Goal: Task Accomplishment & Management: Manage account settings

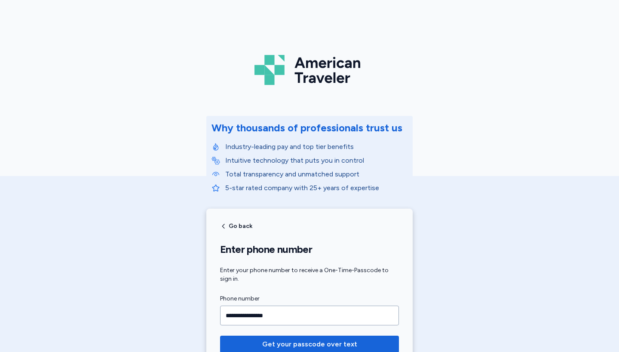
type input "**********"
click at [309, 344] on button "Get your passcode over text" at bounding box center [309, 344] width 179 height 17
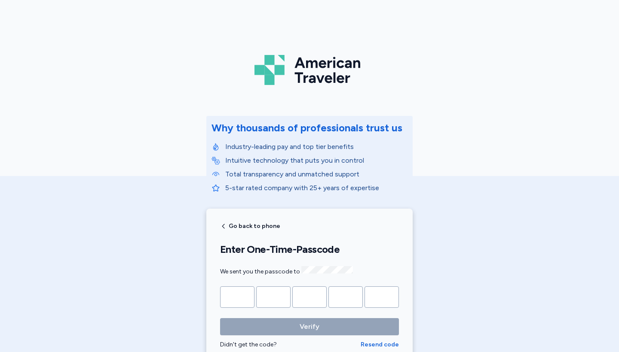
type input "*"
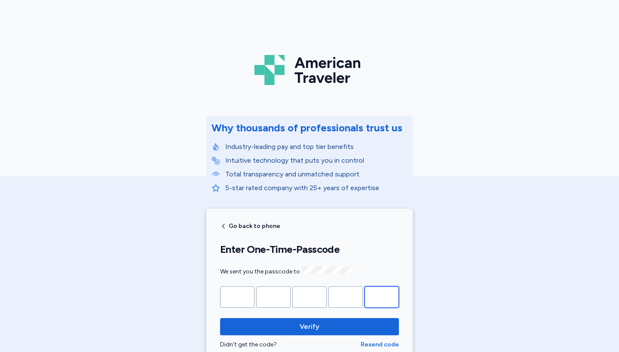
type input "*"
click at [309, 326] on button "Verify" at bounding box center [309, 326] width 179 height 17
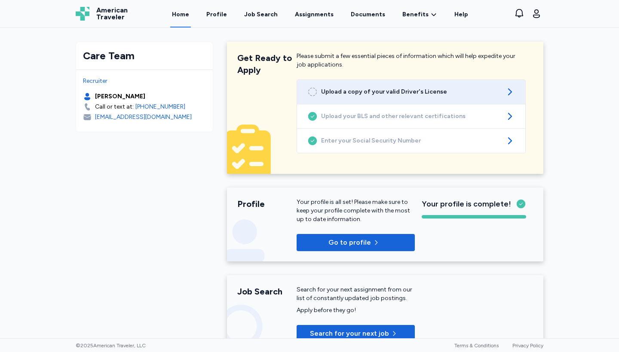
click at [510, 94] on icon at bounding box center [509, 92] width 10 height 10
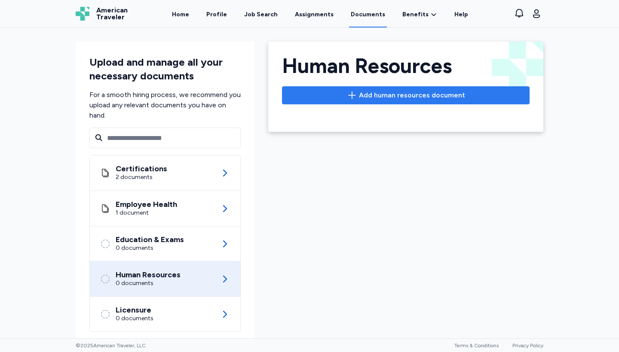
click at [477, 102] on button "Add human resources document" at bounding box center [405, 95] width 247 height 18
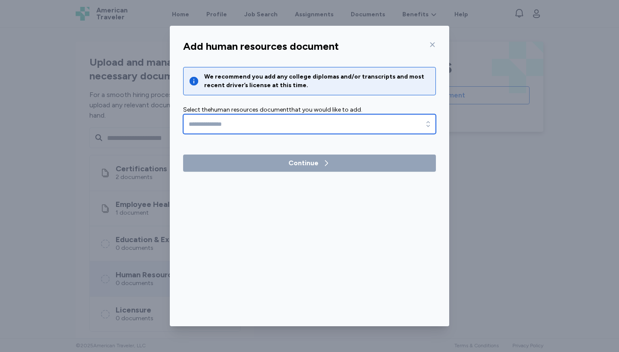
click at [430, 125] on icon "button" at bounding box center [428, 124] width 9 height 9
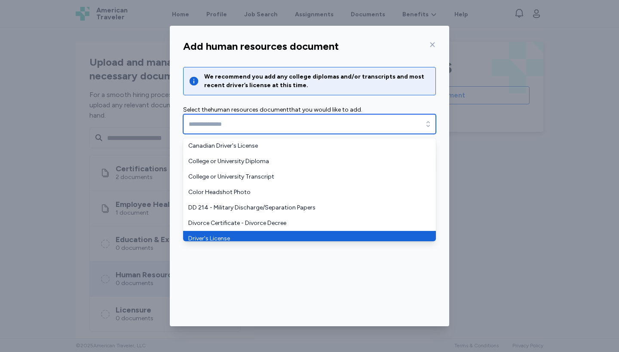
type input "**********"
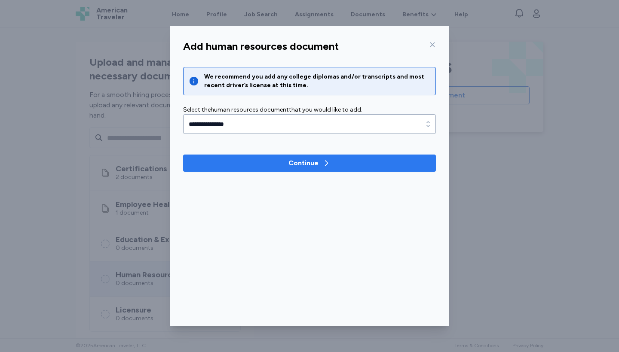
click at [354, 166] on span "Continue" at bounding box center [309, 163] width 239 height 10
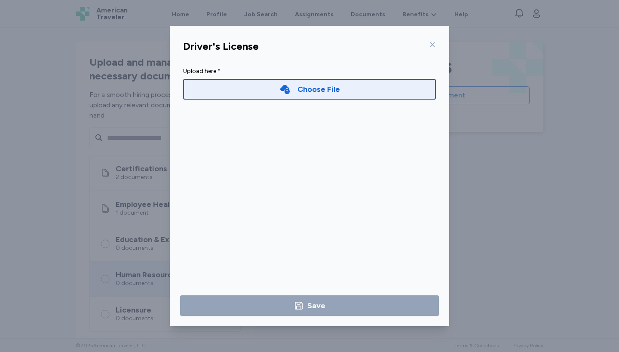
click at [352, 91] on div "Choose File" at bounding box center [309, 89] width 253 height 21
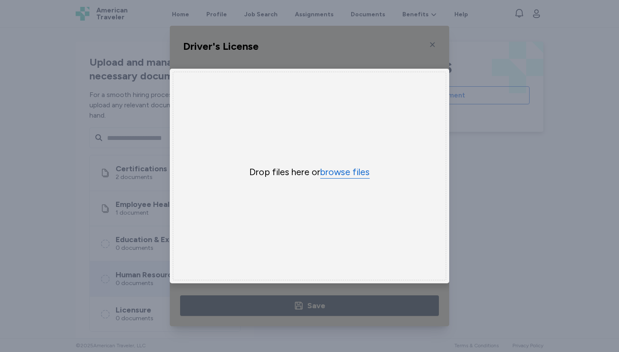
click at [340, 175] on button "browse files" at bounding box center [344, 172] width 49 height 12
click at [541, 230] on div "Driver's License Upload here * Choose File × Drop your files here Drop files he…" at bounding box center [309, 176] width 619 height 352
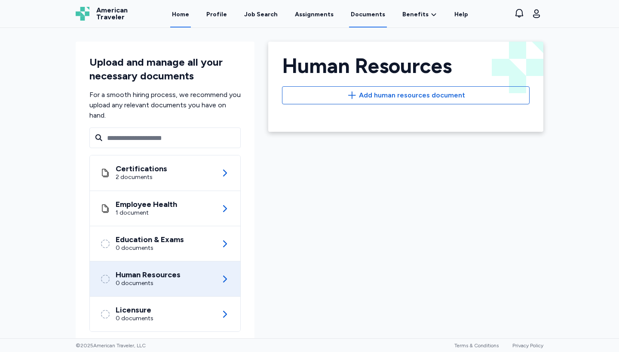
click at [189, 19] on link "Home" at bounding box center [180, 14] width 21 height 27
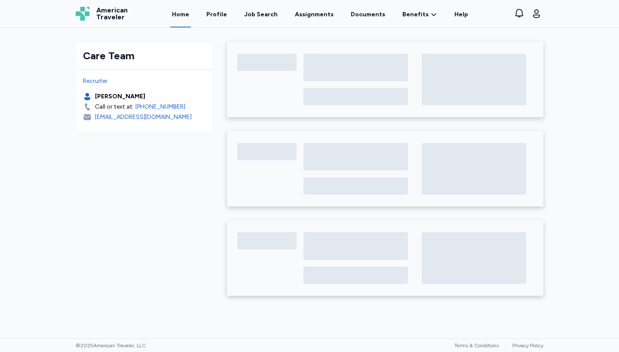
click at [206, 17] on div "Home Profile Job Search Assignments Documents Benefits Benefits Overview Referr…" at bounding box center [320, 13] width 364 height 27
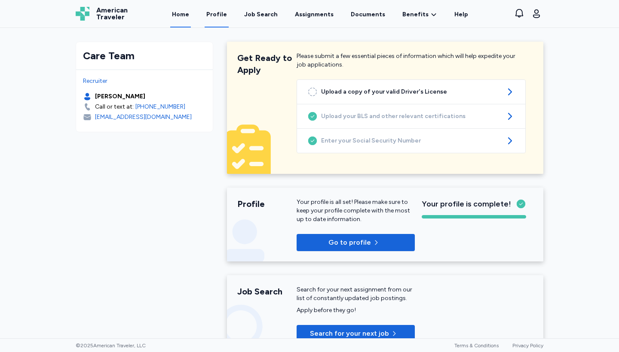
click at [222, 15] on link "Profile" at bounding box center [216, 14] width 24 height 27
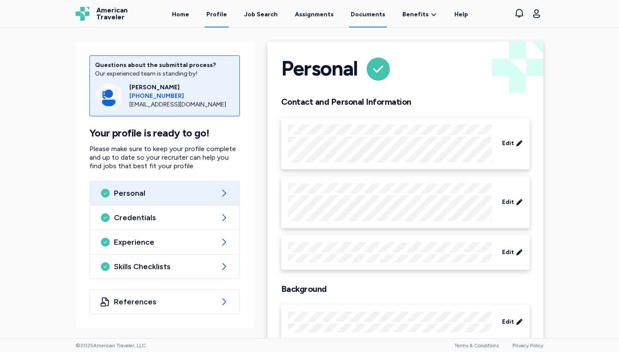
click at [374, 15] on link "Documents" at bounding box center [368, 14] width 38 height 27
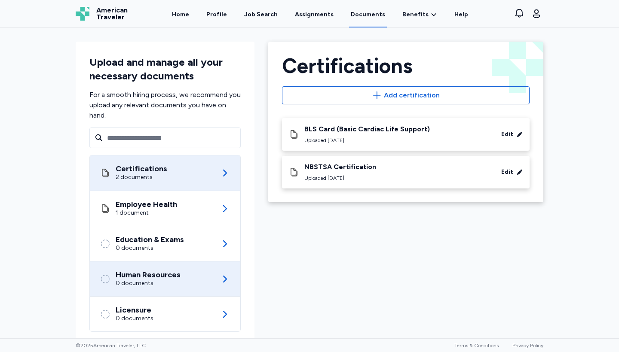
click at [159, 275] on div "Human Resources" at bounding box center [148, 275] width 65 height 9
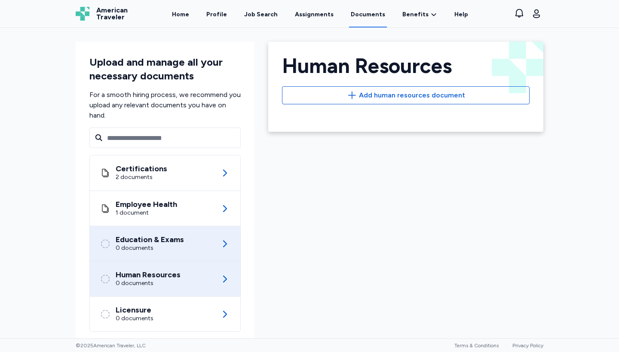
click at [216, 251] on div "Education & Exams 0 documents" at bounding box center [165, 243] width 130 height 35
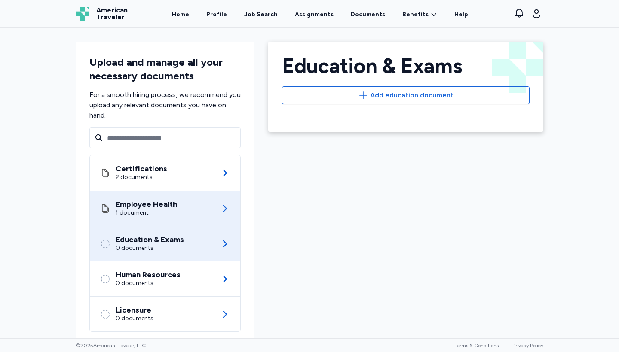
click at [229, 212] on icon at bounding box center [224, 209] width 10 height 10
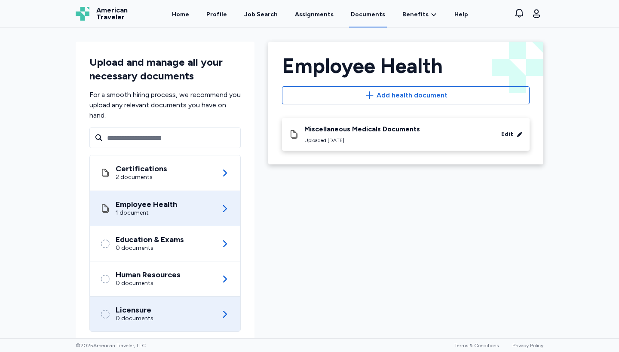
click at [207, 318] on div "Licensure 0 documents" at bounding box center [165, 314] width 130 height 35
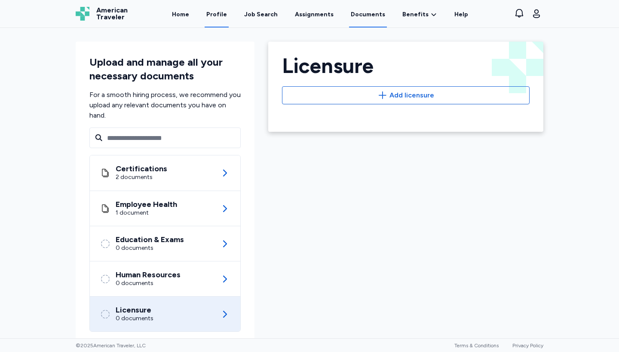
click at [219, 16] on link "Profile" at bounding box center [216, 14] width 24 height 27
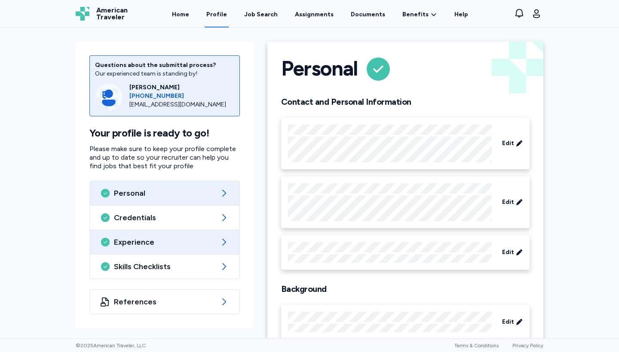
click at [167, 241] on span "Experience" at bounding box center [164, 242] width 101 height 10
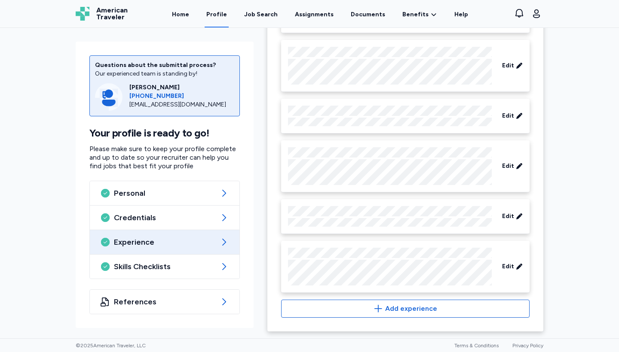
scroll to position [1112, 0]
click at [517, 266] on icon at bounding box center [518, 266] width 7 height 9
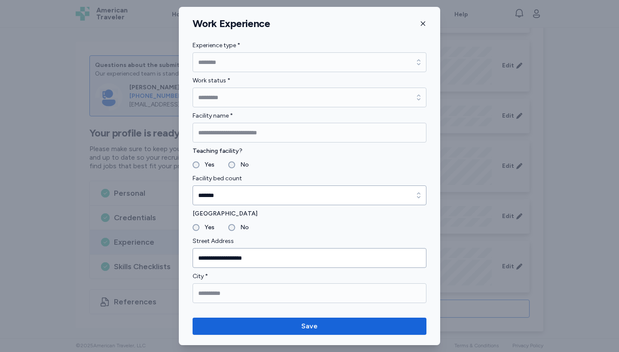
click at [331, 147] on label "Teaching facility?" at bounding box center [309, 151] width 234 height 10
drag, startPoint x: 408, startPoint y: 40, endPoint x: 411, endPoint y: 35, distance: 6.0
click at [408, 40] on div "**********" at bounding box center [309, 176] width 261 height 338
click at [421, 27] on icon "button" at bounding box center [422, 23] width 7 height 7
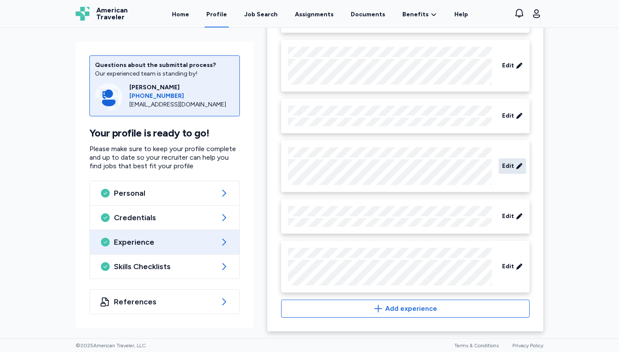
click at [510, 167] on span "Edit" at bounding box center [508, 166] width 12 height 9
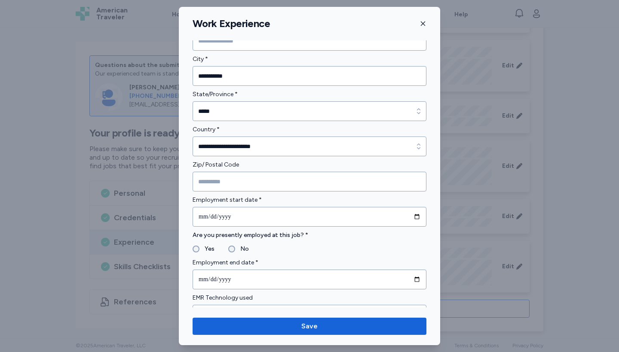
scroll to position [642, 0]
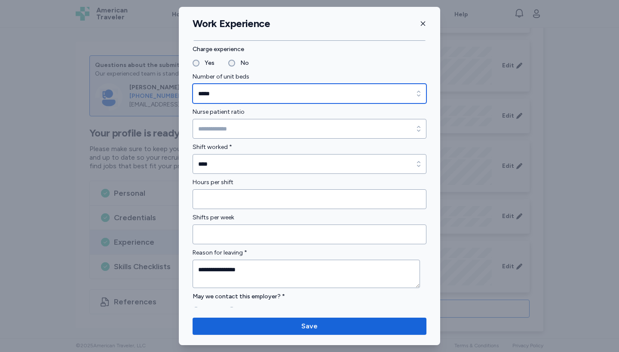
type input "*****"
click at [237, 96] on input "*****" at bounding box center [309, 94] width 234 height 20
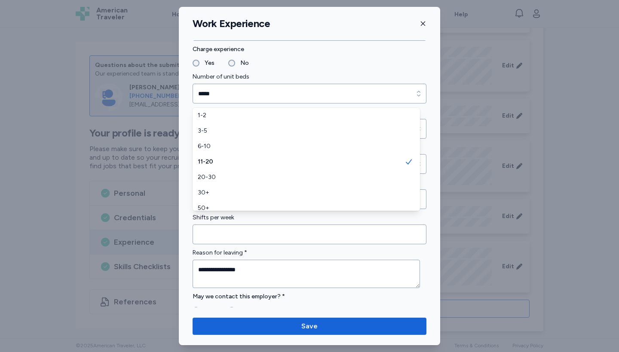
click at [570, 268] on div "**********" at bounding box center [309, 176] width 619 height 352
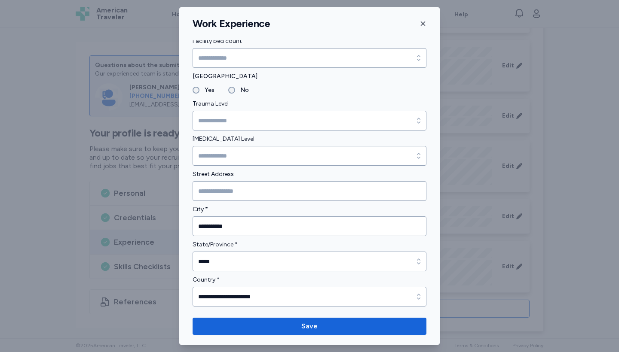
scroll to position [98, 0]
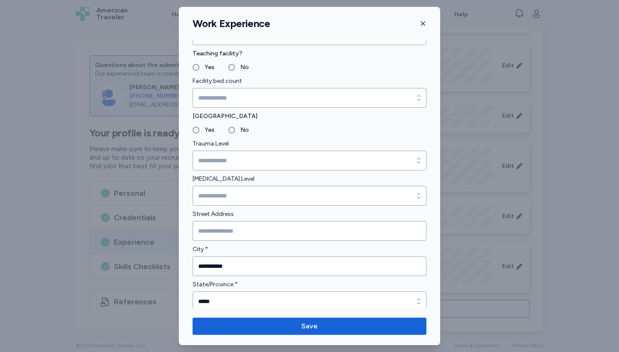
click at [423, 24] on icon "button" at bounding box center [422, 23] width 7 height 7
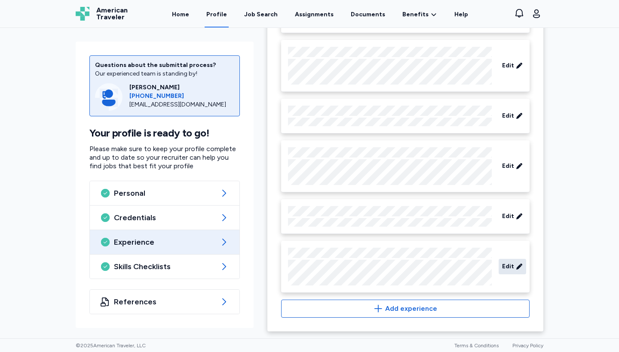
click at [509, 264] on span "Edit" at bounding box center [508, 266] width 12 height 9
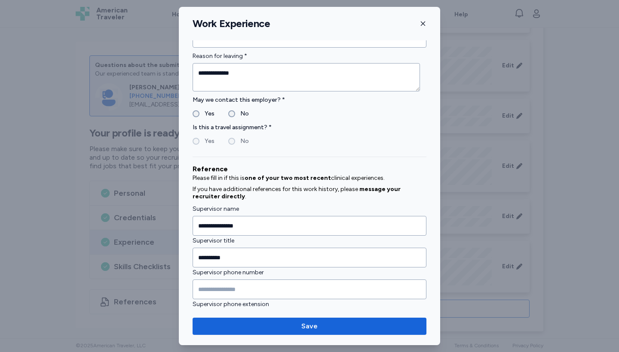
scroll to position [856, 0]
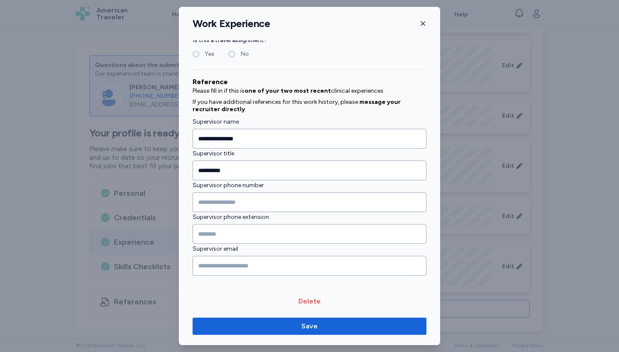
click at [421, 21] on icon "button" at bounding box center [422, 23] width 7 height 7
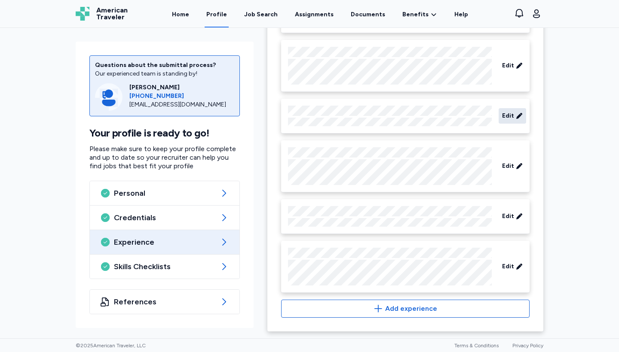
click at [504, 120] on span "Edit" at bounding box center [508, 116] width 12 height 9
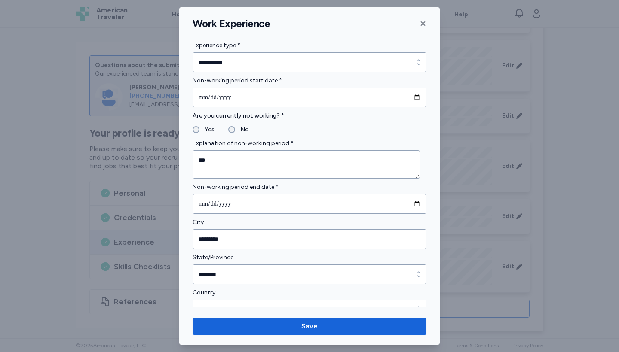
click at [422, 24] on icon "button" at bounding box center [422, 23] width 7 height 7
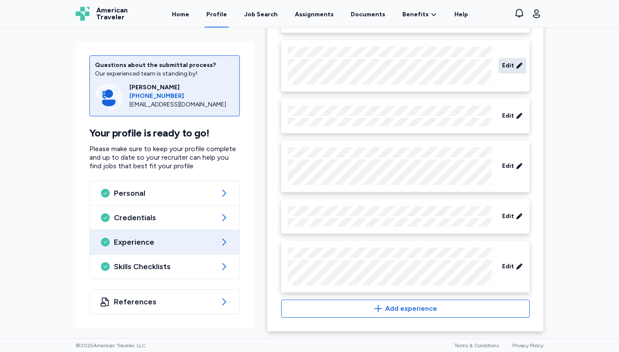
click at [508, 65] on span "Edit" at bounding box center [508, 65] width 12 height 9
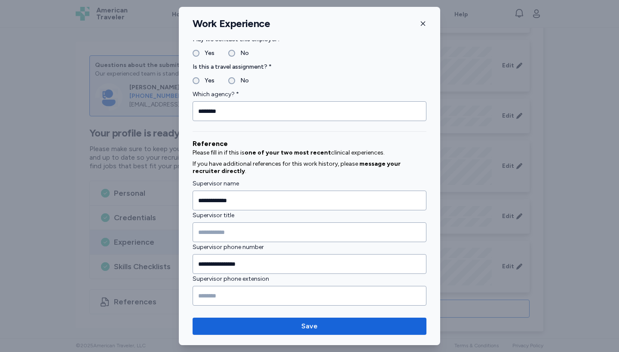
scroll to position [858, 0]
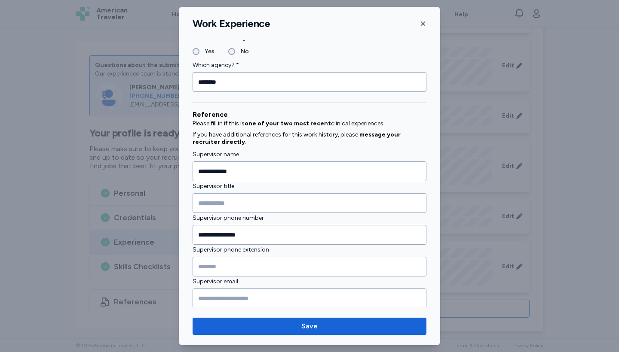
click at [422, 24] on icon "button" at bounding box center [423, 23] width 4 height 4
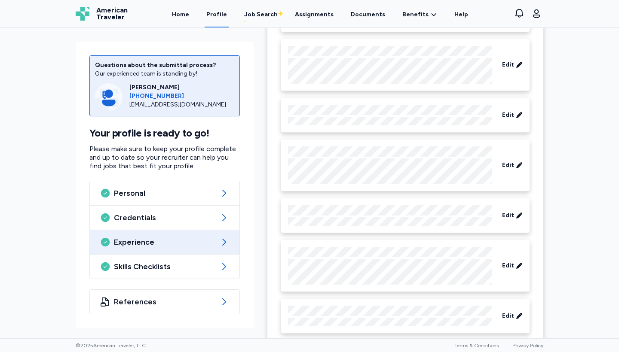
scroll to position [1011, 0]
click at [506, 68] on span "Edit" at bounding box center [508, 66] width 12 height 9
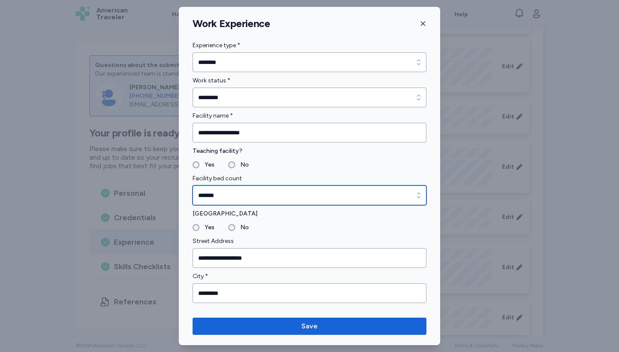
click at [414, 195] on icon "button" at bounding box center [418, 195] width 9 height 9
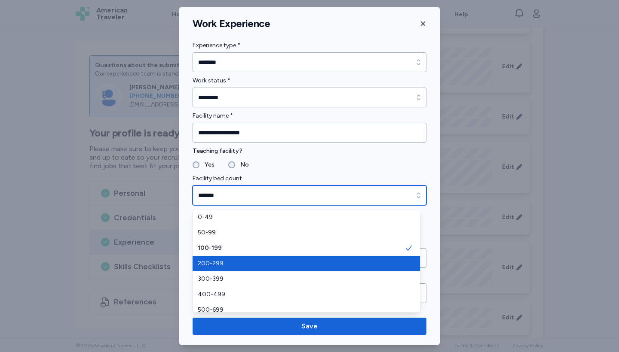
type input "*******"
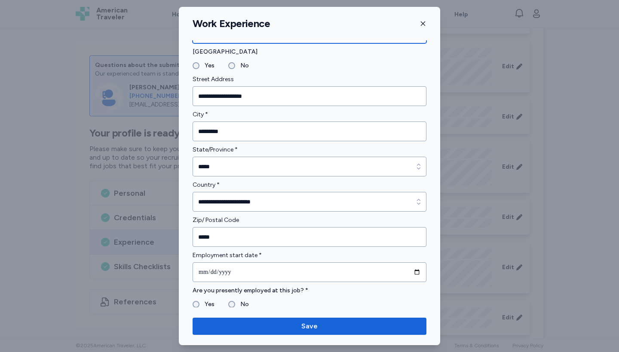
scroll to position [143, 0]
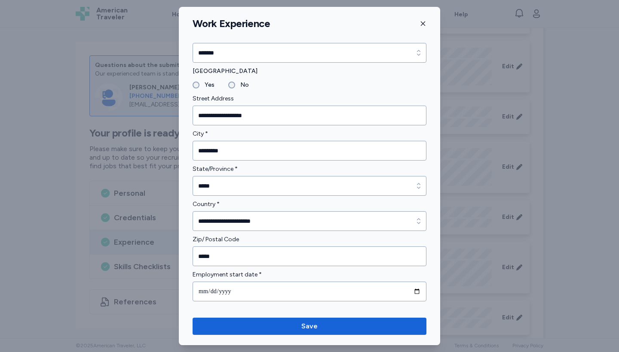
click at [424, 24] on icon "button" at bounding box center [422, 23] width 7 height 7
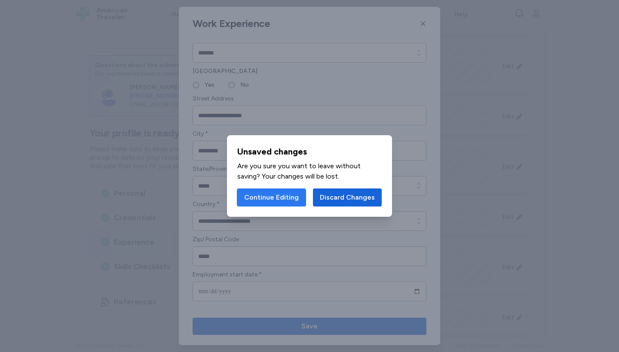
click at [295, 195] on span "Continue Editing" at bounding box center [271, 197] width 55 height 10
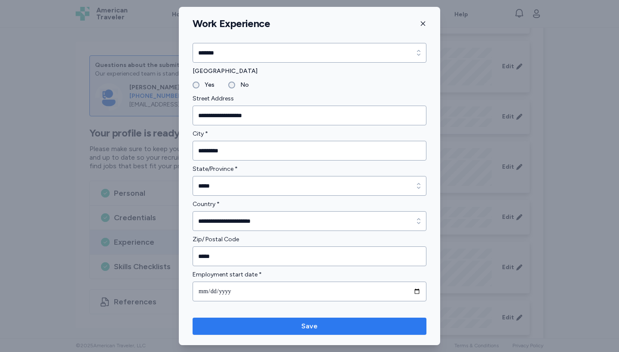
click at [290, 327] on span "Save" at bounding box center [309, 326] width 220 height 10
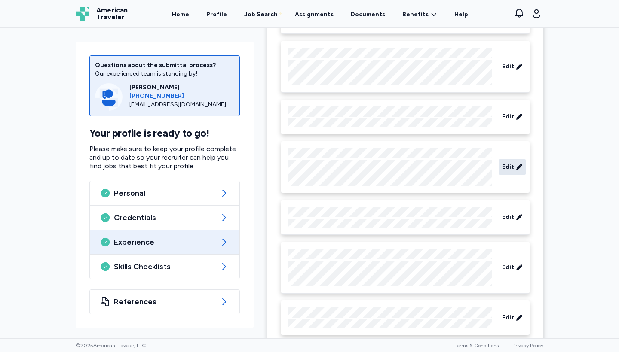
click at [515, 167] on icon at bounding box center [518, 167] width 7 height 9
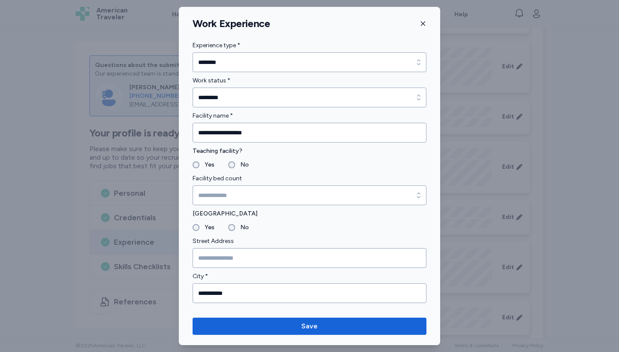
click at [423, 23] on icon "button" at bounding box center [422, 23] width 7 height 7
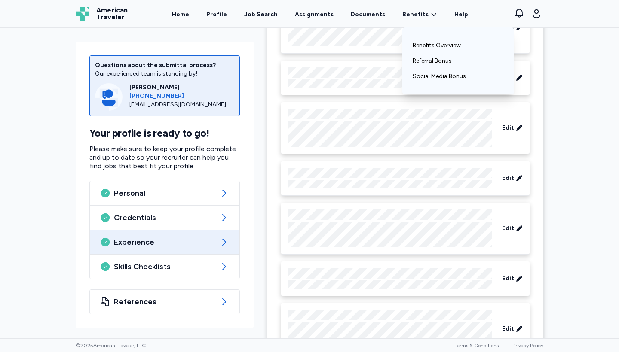
scroll to position [822, 0]
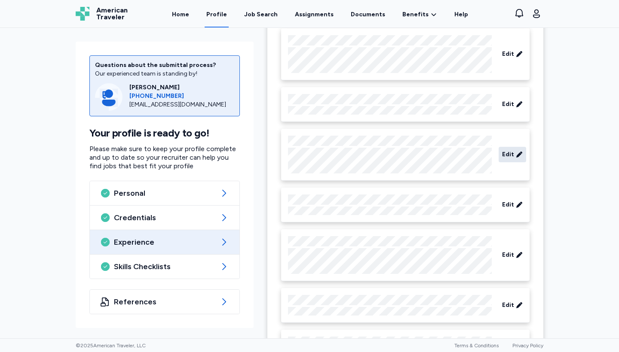
click at [506, 155] on span "Edit" at bounding box center [508, 154] width 12 height 9
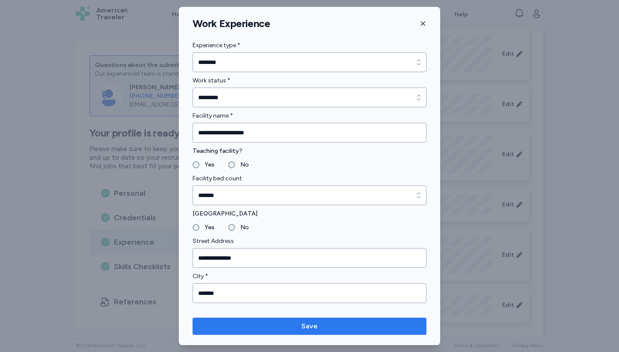
click at [355, 326] on span "Save" at bounding box center [309, 326] width 220 height 10
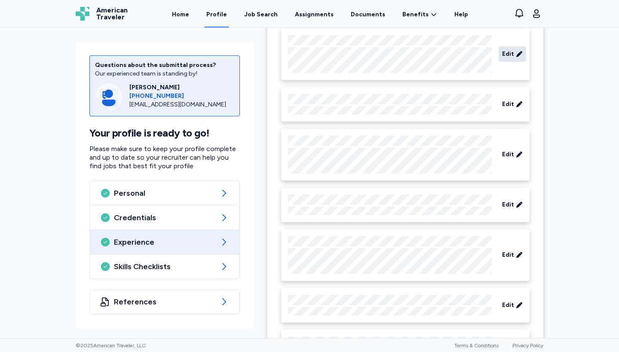
click at [503, 52] on span "Edit" at bounding box center [508, 54] width 12 height 9
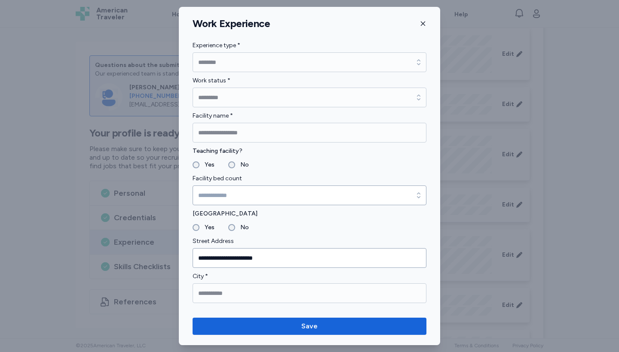
click at [423, 24] on icon "button" at bounding box center [422, 23] width 7 height 7
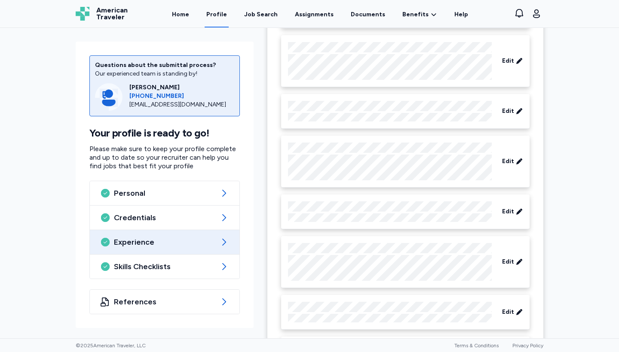
scroll to position [755, 0]
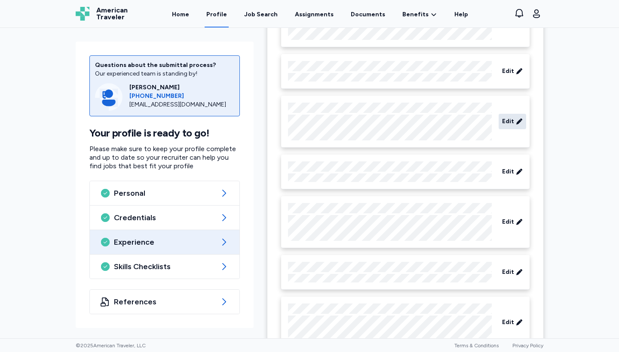
click at [505, 120] on span "Edit" at bounding box center [508, 121] width 12 height 9
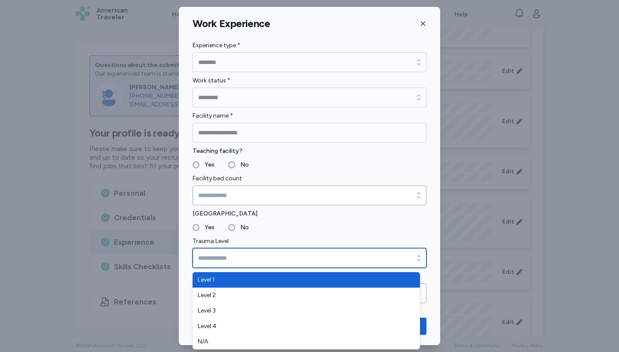
click at [226, 256] on input "Trauma Level" at bounding box center [309, 258] width 234 height 20
type input "*******"
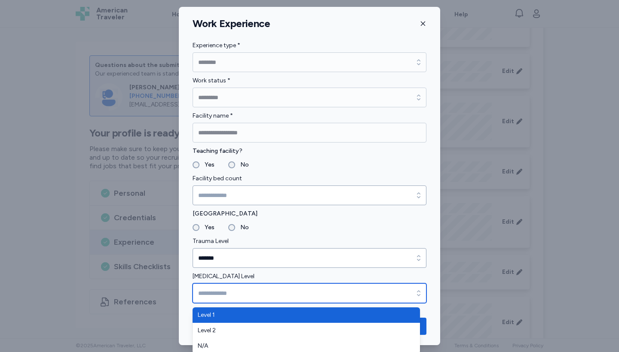
click at [252, 295] on input "[MEDICAL_DATA] Level" at bounding box center [309, 293] width 234 height 20
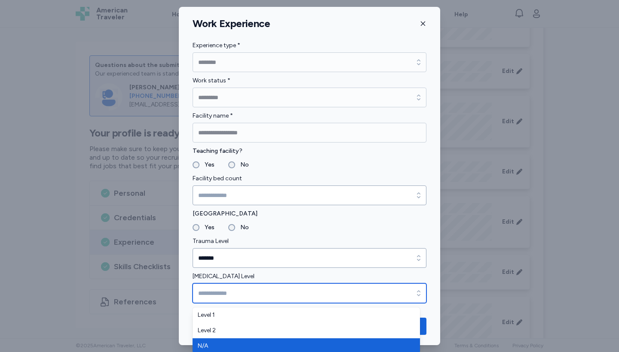
type input "***"
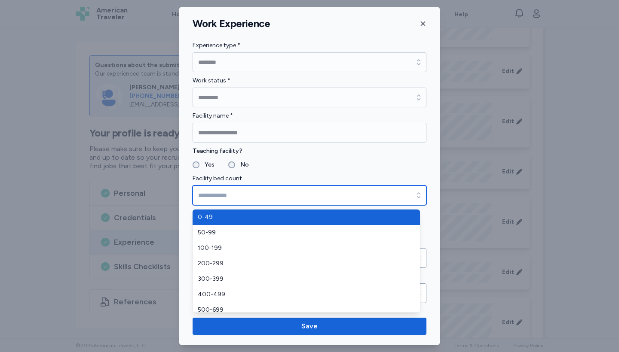
click at [414, 193] on icon "button" at bounding box center [418, 195] width 9 height 9
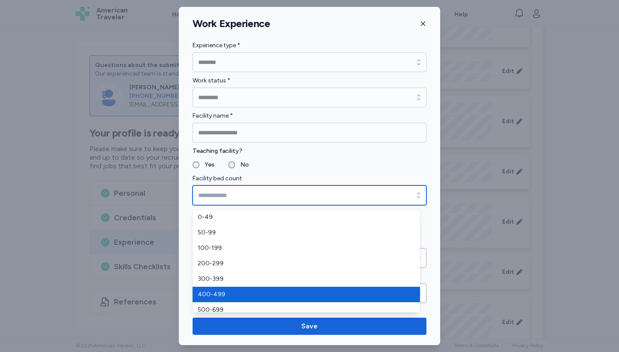
type input "*******"
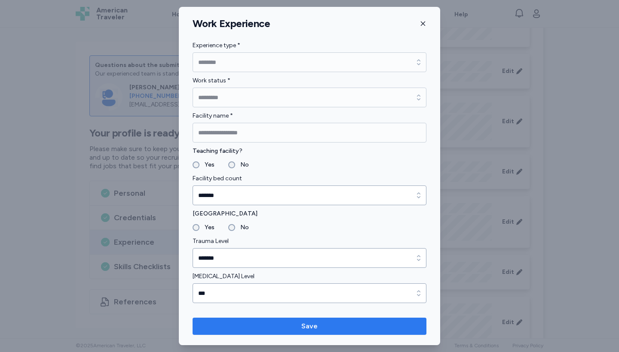
click at [275, 328] on span "Save" at bounding box center [309, 326] width 220 height 10
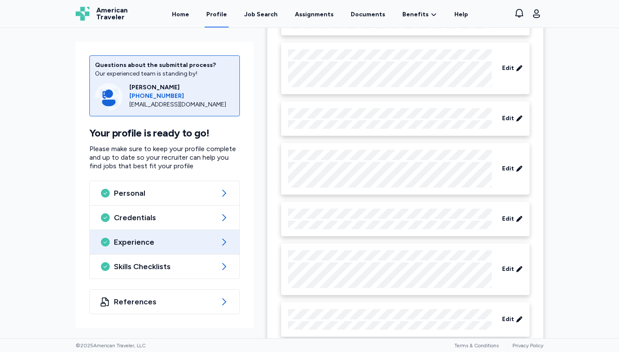
scroll to position [706, 0]
click at [520, 67] on div "Edit" at bounding box center [511, 69] width 27 height 15
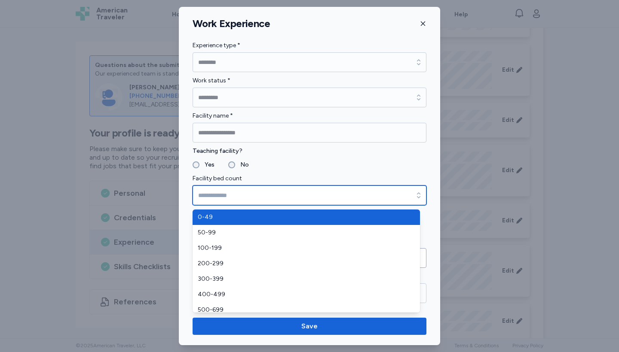
click at [414, 197] on icon "button" at bounding box center [418, 195] width 9 height 9
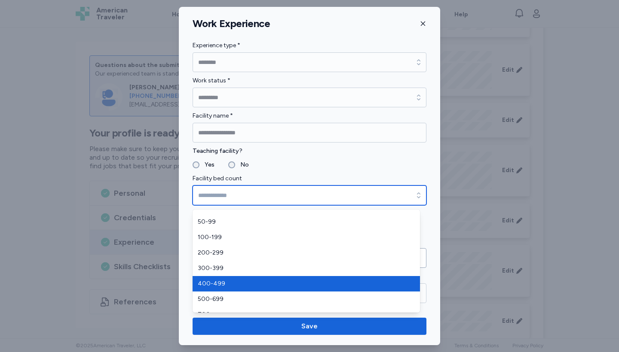
scroll to position [21, 0]
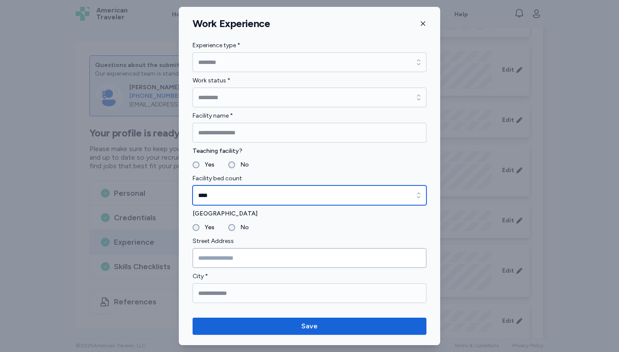
click at [414, 195] on icon "button" at bounding box center [418, 195] width 9 height 9
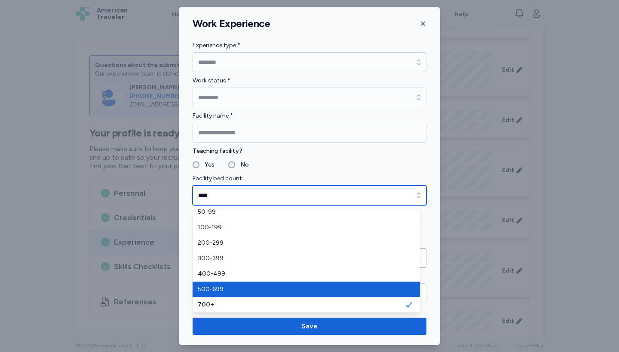
type input "*******"
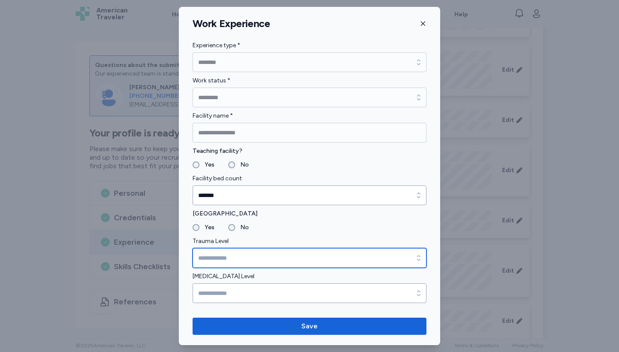
click at [417, 260] on icon "button" at bounding box center [418, 258] width 3 height 6
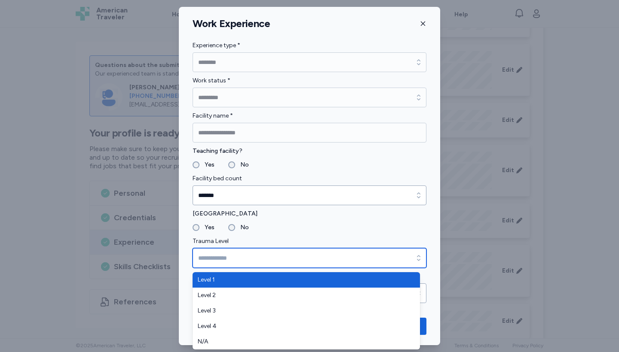
type input "*******"
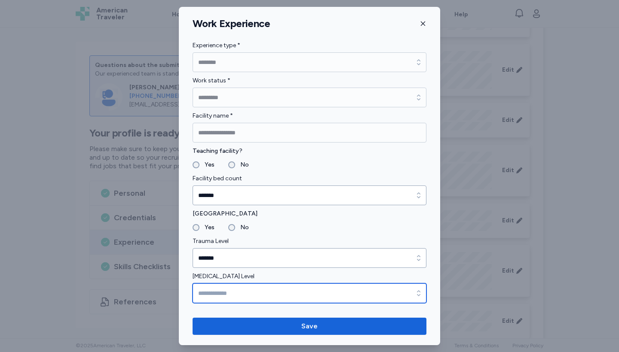
click at [342, 299] on input "[MEDICAL_DATA] Level" at bounding box center [309, 293] width 234 height 20
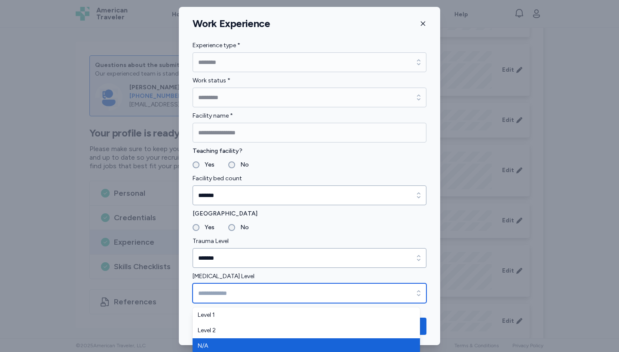
type input "***"
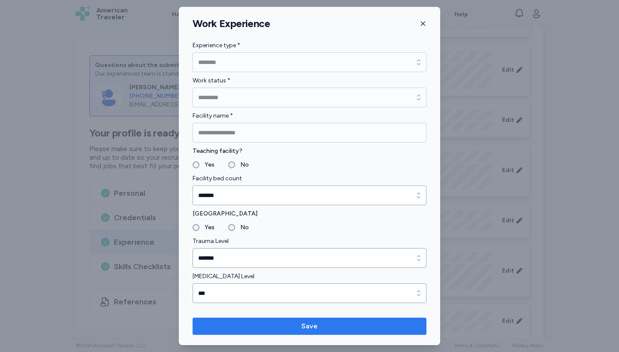
click at [315, 328] on span "Save" at bounding box center [309, 326] width 16 height 10
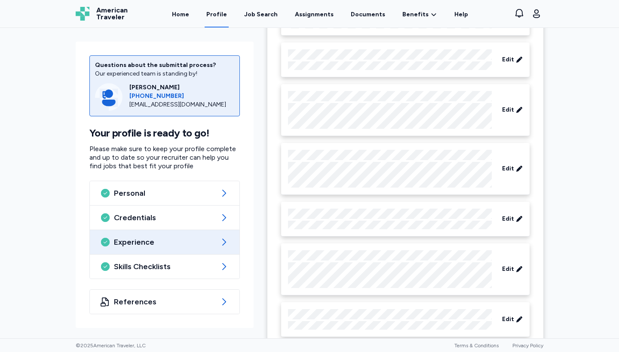
scroll to position [549, 0]
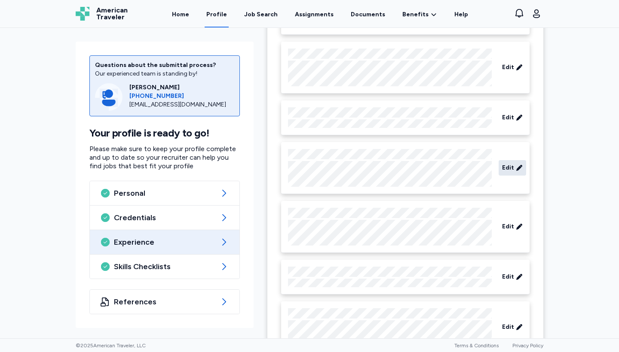
click at [517, 168] on icon at bounding box center [519, 168] width 6 height 6
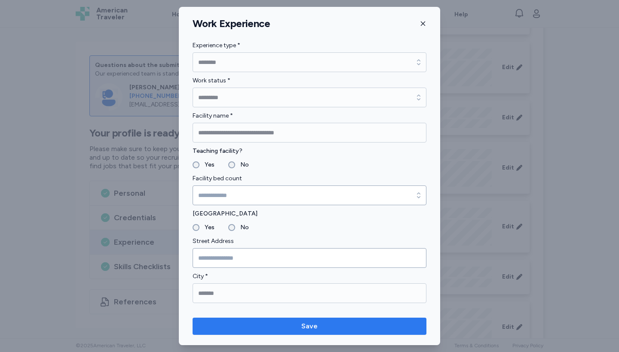
click at [240, 324] on span "Save" at bounding box center [309, 326] width 220 height 10
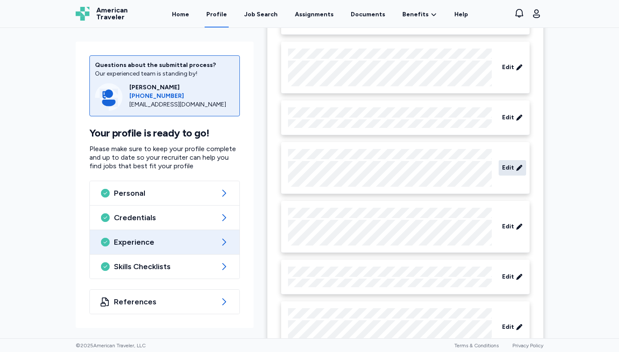
click at [515, 167] on icon at bounding box center [518, 168] width 7 height 9
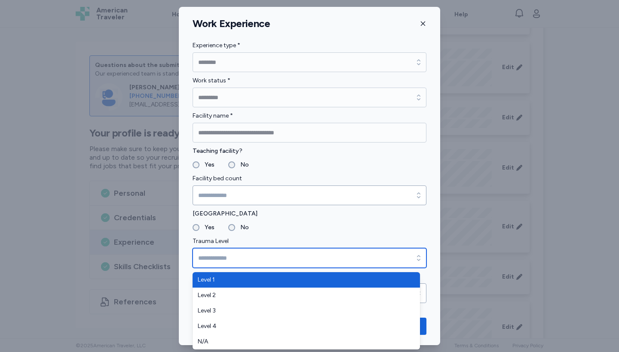
click at [411, 258] on div "button" at bounding box center [418, 258] width 15 height 20
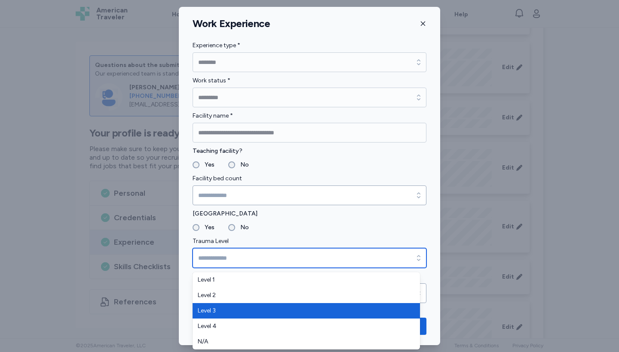
type input "*******"
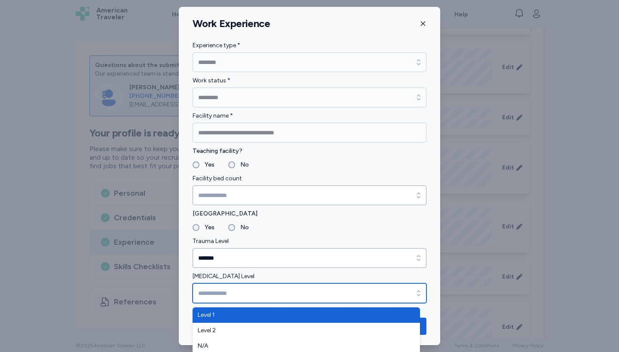
click at [414, 294] on icon "button" at bounding box center [418, 293] width 9 height 9
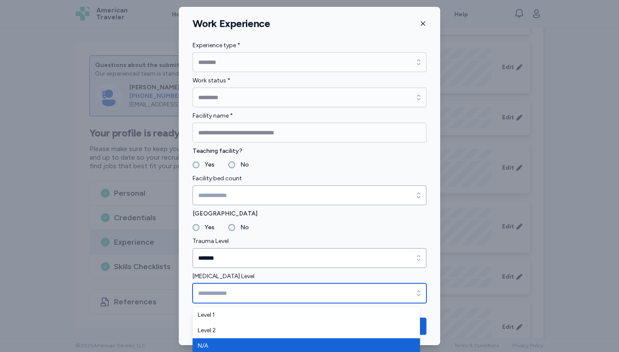
type input "***"
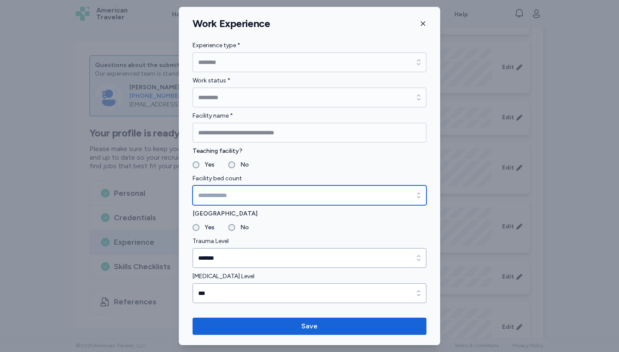
click at [342, 200] on input "Facility bed count" at bounding box center [309, 196] width 234 height 20
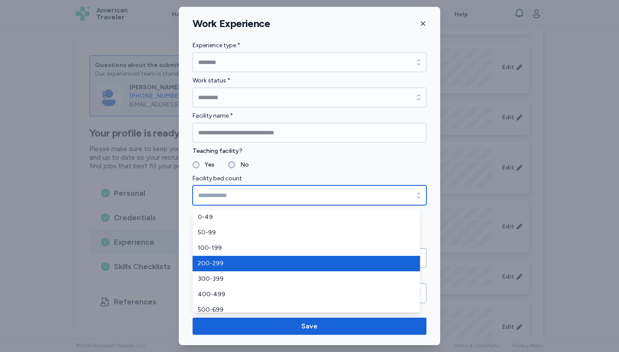
type input "*******"
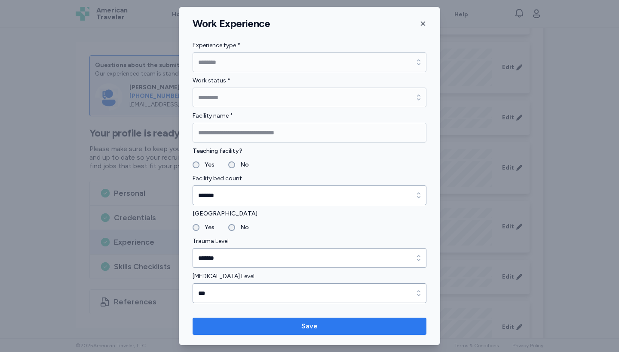
click at [302, 328] on span "Save" at bounding box center [309, 326] width 16 height 10
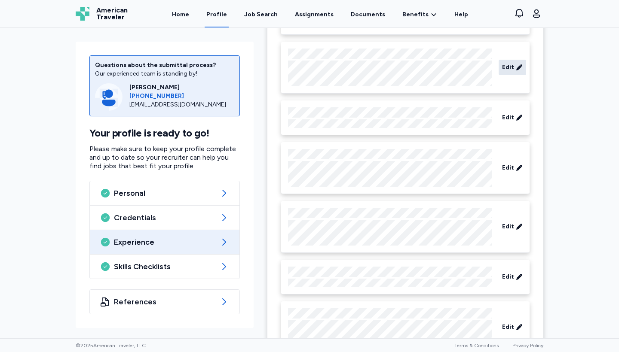
click at [509, 69] on span "Edit" at bounding box center [508, 67] width 12 height 9
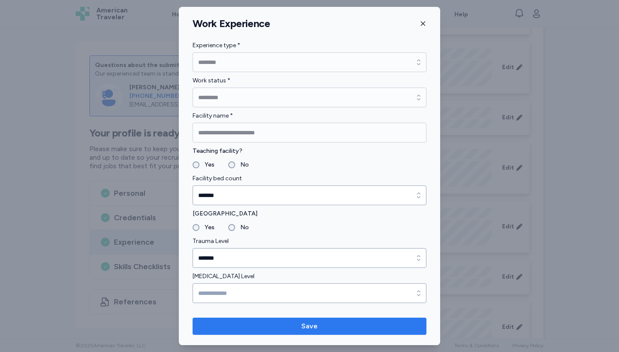
click at [364, 329] on span "Save" at bounding box center [309, 326] width 220 height 10
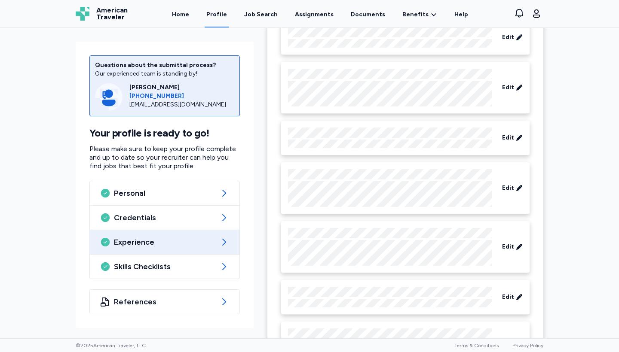
scroll to position [517, 0]
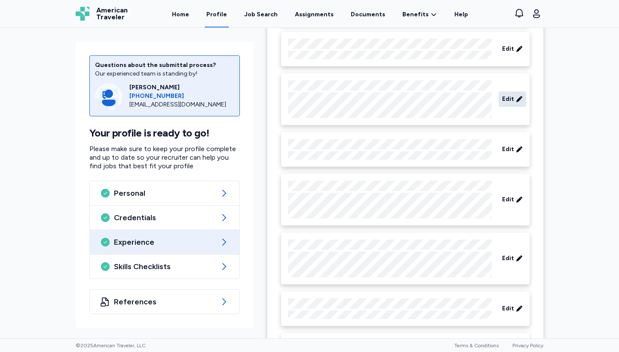
click at [505, 97] on span "Edit" at bounding box center [508, 99] width 12 height 9
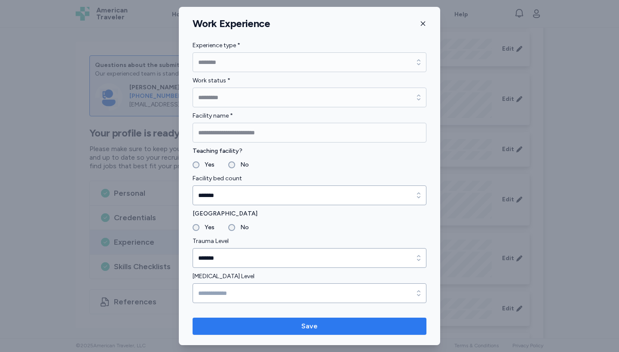
click at [337, 327] on span "Save" at bounding box center [309, 326] width 220 height 10
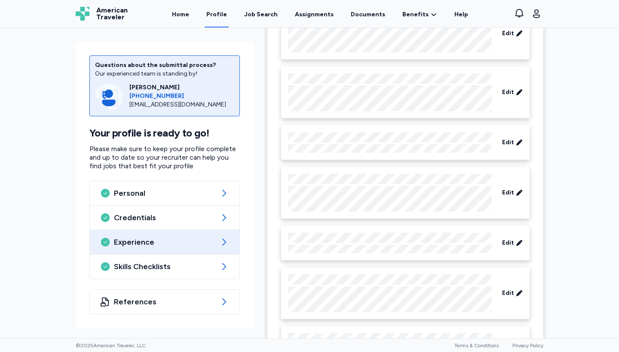
scroll to position [404, 0]
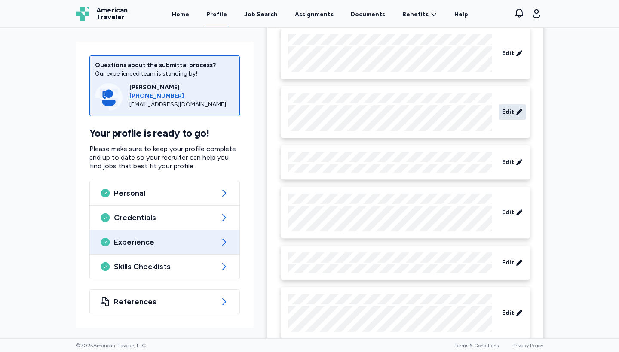
click at [507, 113] on span "Edit" at bounding box center [508, 112] width 12 height 9
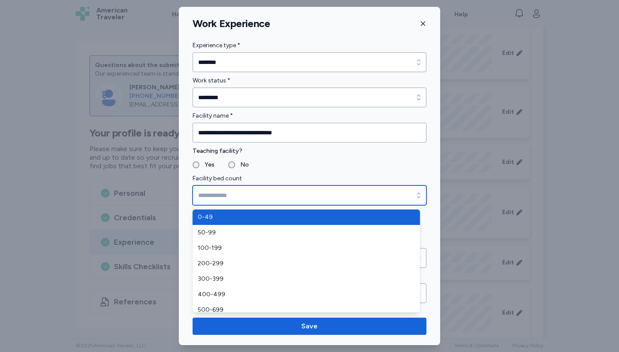
click at [273, 197] on input "Facility bed count" at bounding box center [309, 196] width 234 height 20
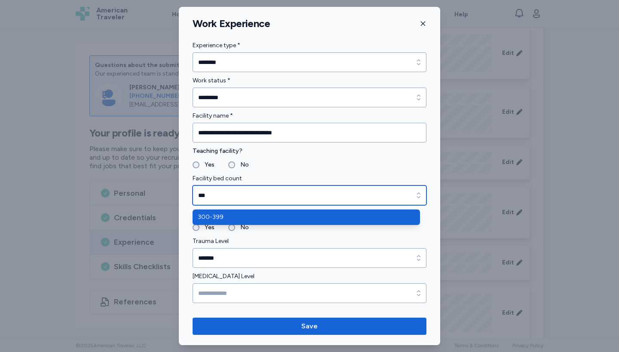
type input "***"
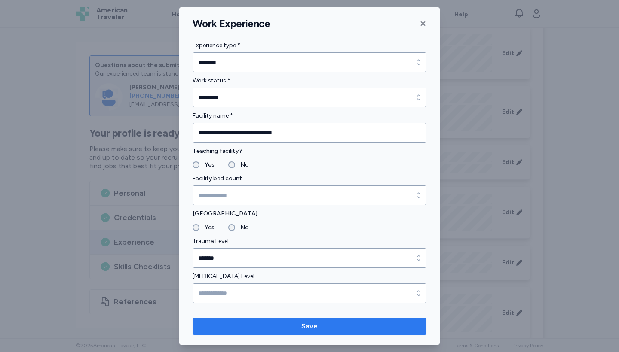
click at [216, 326] on span "Save" at bounding box center [309, 326] width 220 height 10
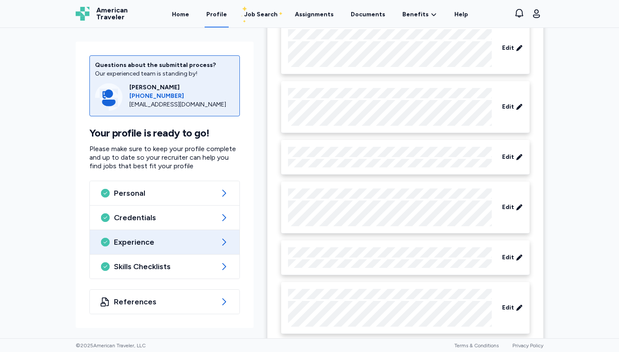
scroll to position [334, 0]
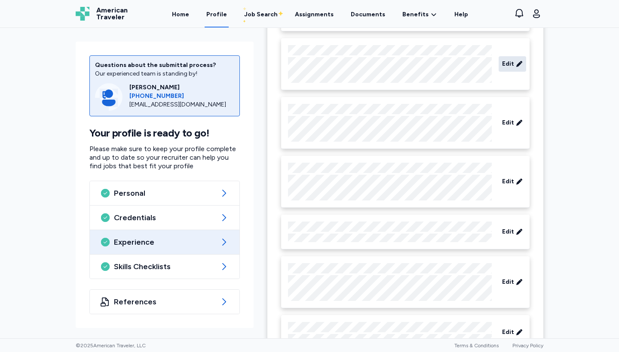
click at [509, 66] on span "Edit" at bounding box center [508, 64] width 12 height 9
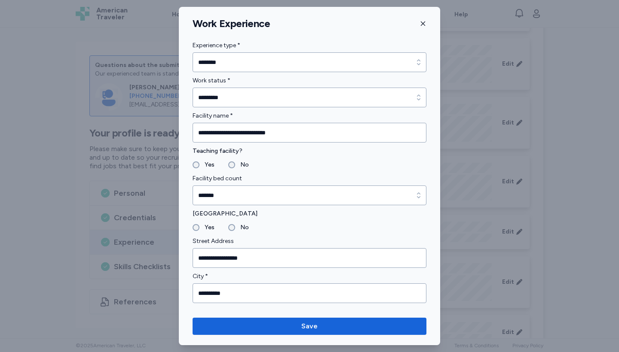
click at [424, 25] on icon "button" at bounding box center [422, 23] width 7 height 7
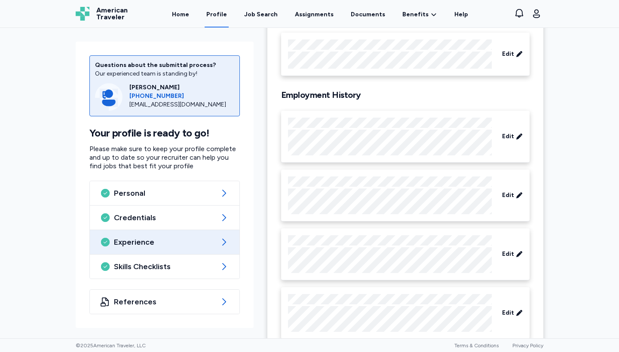
scroll to position [146, 0]
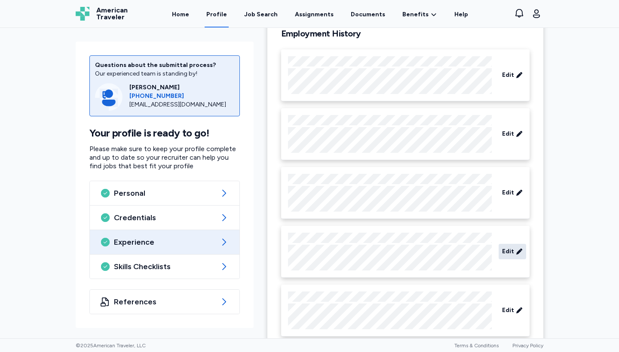
click at [504, 253] on span "Edit" at bounding box center [508, 251] width 12 height 9
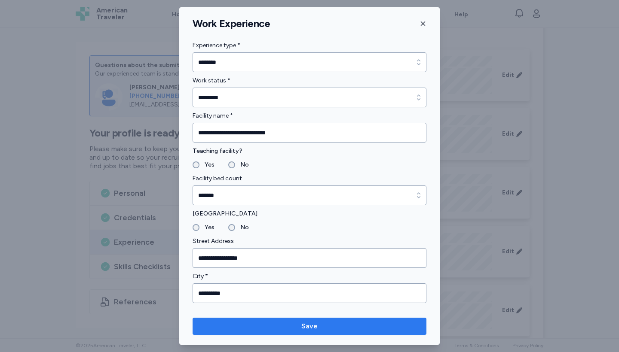
click at [351, 329] on span "Save" at bounding box center [309, 326] width 220 height 10
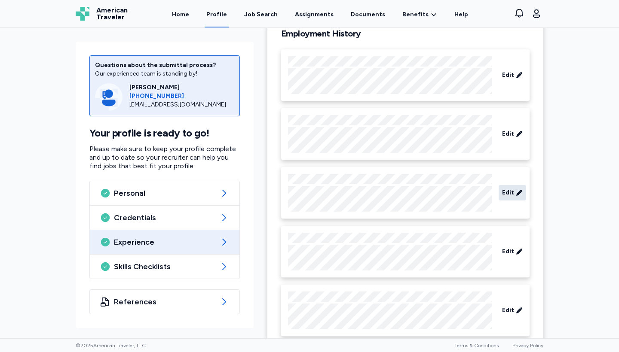
click at [516, 195] on icon at bounding box center [519, 193] width 6 height 6
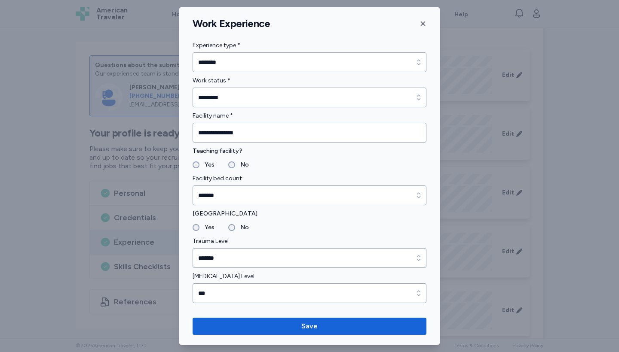
click at [424, 24] on icon "button" at bounding box center [422, 23] width 7 height 7
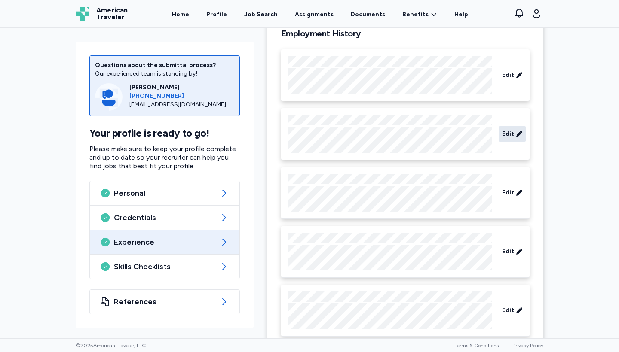
click at [502, 132] on span "Edit" at bounding box center [508, 134] width 12 height 9
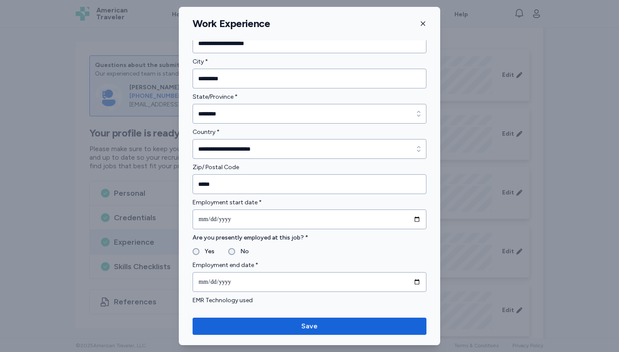
scroll to position [0, 0]
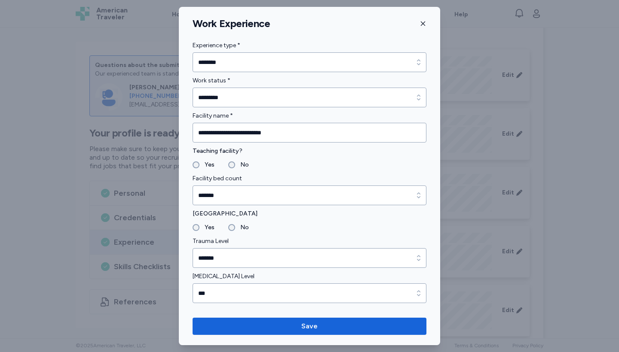
click at [326, 169] on fieldset "Yes No" at bounding box center [309, 165] width 234 height 10
click at [249, 326] on span "Save" at bounding box center [309, 326] width 220 height 10
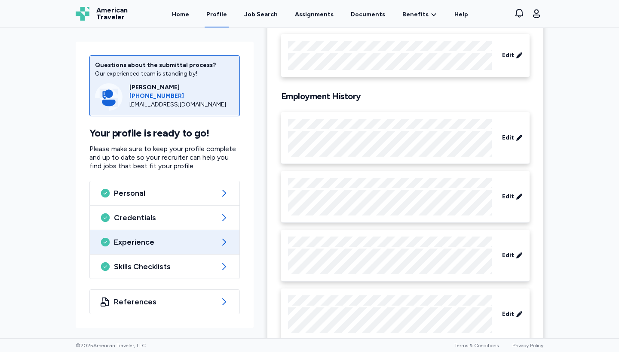
scroll to position [78, 0]
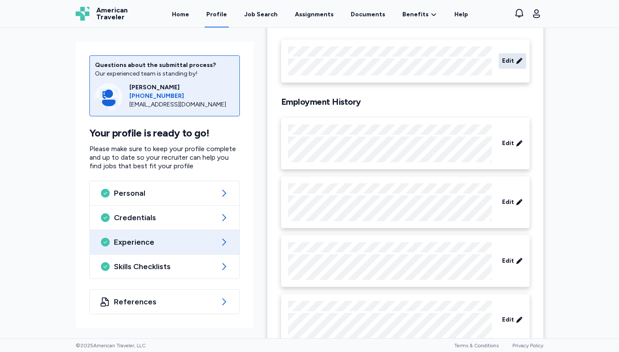
click at [508, 60] on span "Edit" at bounding box center [508, 61] width 12 height 9
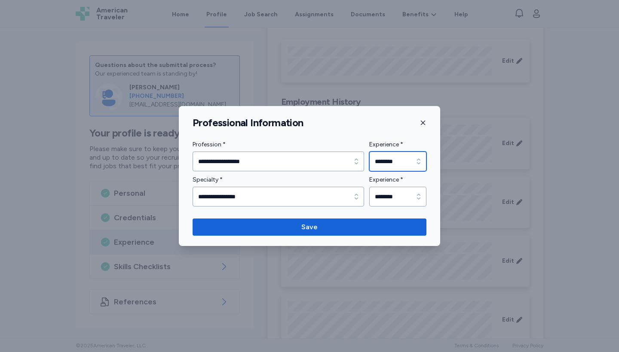
click at [418, 160] on icon "button" at bounding box center [418, 161] width 9 height 9
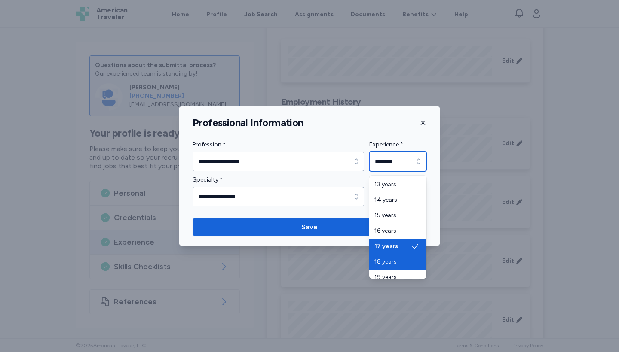
scroll to position [248, 0]
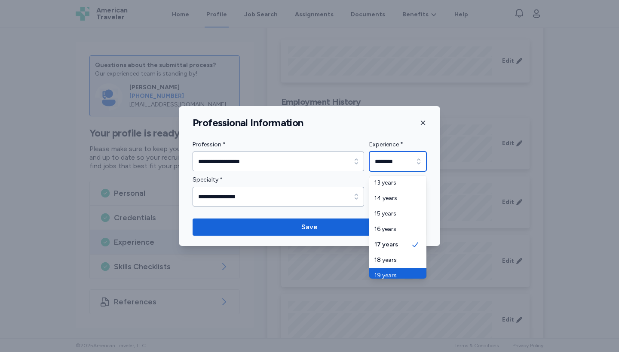
type input "********"
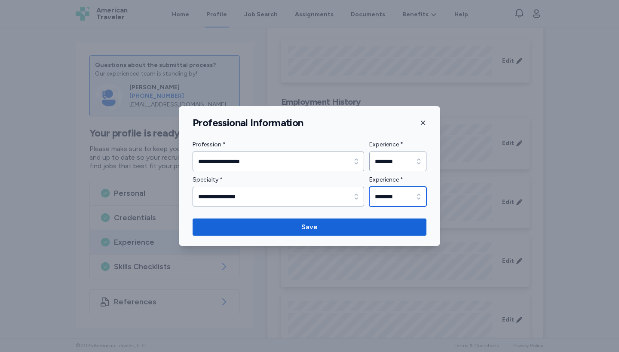
click at [419, 195] on icon "button" at bounding box center [418, 197] width 3 height 6
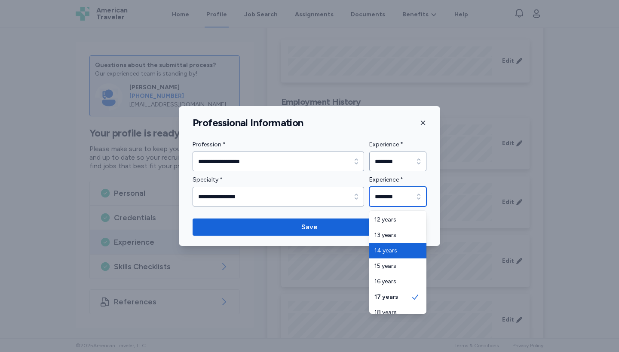
scroll to position [253, 0]
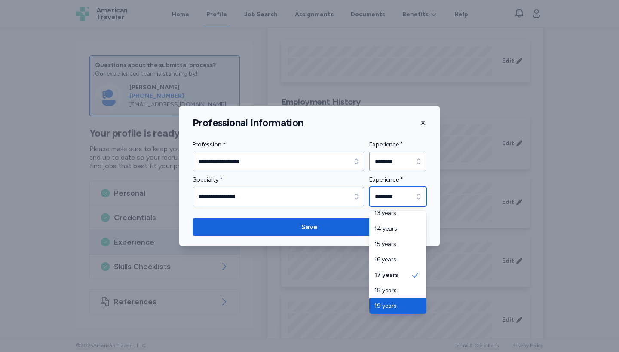
type input "********"
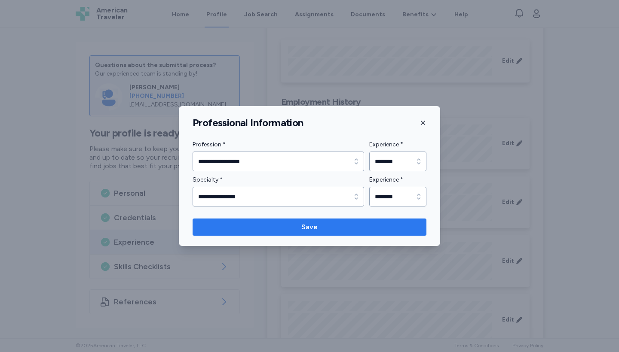
click at [371, 222] on button "Save" at bounding box center [309, 227] width 234 height 17
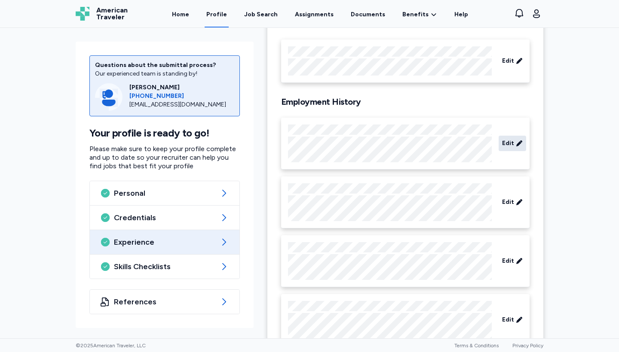
click at [507, 146] on span "Edit" at bounding box center [508, 143] width 12 height 9
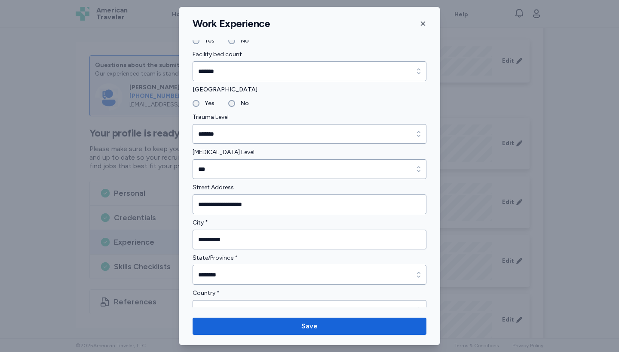
scroll to position [122, 0]
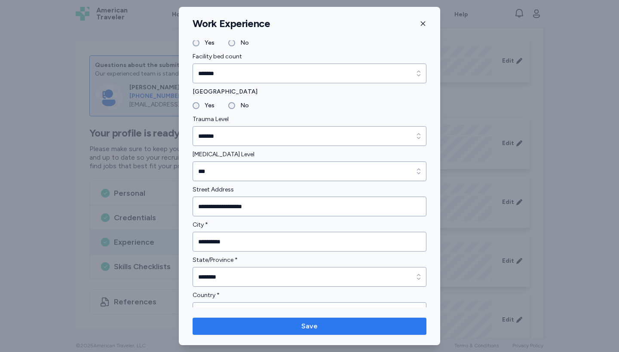
click at [332, 331] on span "Save" at bounding box center [309, 326] width 220 height 10
